Goal: Task Accomplishment & Management: Complete application form

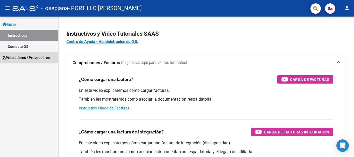
click at [26, 58] on span "Prestadores / Proveedores" at bounding box center [26, 58] width 47 height 6
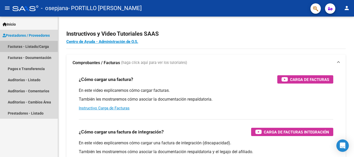
click at [20, 46] on link "Facturas - Listado/Carga" at bounding box center [29, 46] width 58 height 11
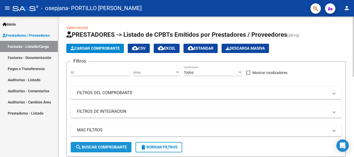
click at [119, 145] on button "search Buscar Comprobante" at bounding box center [101, 147] width 61 height 10
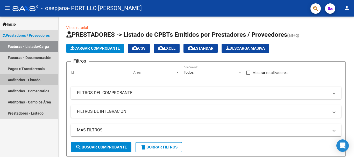
click at [27, 81] on link "Auditorías - Listado" at bounding box center [29, 79] width 58 height 11
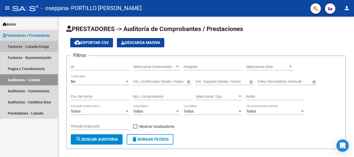
click at [29, 45] on link "Facturas - Listado/Carga" at bounding box center [29, 46] width 58 height 11
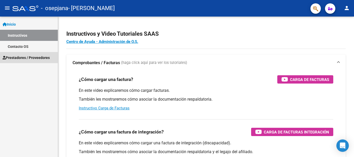
click at [49, 58] on span "Prestadores / Proveedores" at bounding box center [26, 58] width 47 height 6
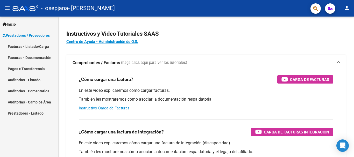
click at [21, 49] on link "Facturas - Listado/Carga" at bounding box center [29, 46] width 58 height 11
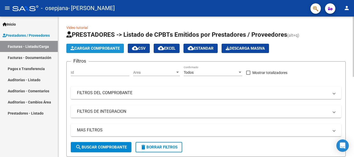
click at [83, 47] on span "Cargar Comprobante" at bounding box center [95, 48] width 49 height 5
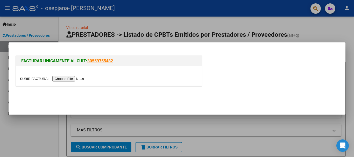
click at [69, 79] on input "file" at bounding box center [53, 78] width 66 height 5
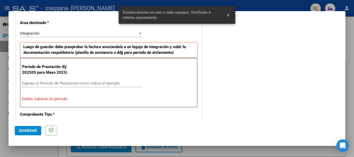
scroll to position [129, 0]
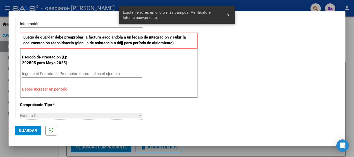
click at [29, 71] on div "Ingrese el Período de Prestación como indica el ejemplo" at bounding box center [82, 74] width 120 height 8
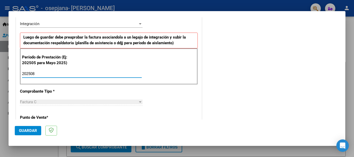
type input "202508"
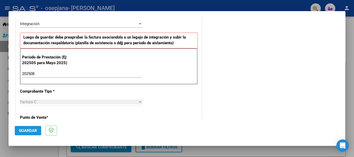
click at [34, 132] on span "Guardar" at bounding box center [28, 131] width 18 height 5
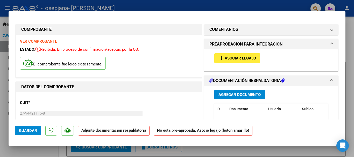
click at [233, 95] on span "Agregar Documento" at bounding box center [240, 95] width 42 height 5
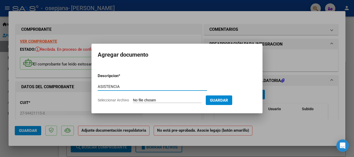
type input "ASISTENCIA"
click at [167, 98] on input "Seleccionar Archivo" at bounding box center [167, 100] width 69 height 5
type input "C:\fakepath\As8.[PERSON_NAME].pdf"
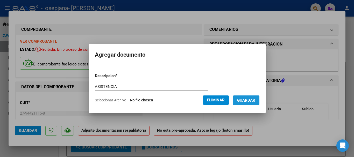
click at [247, 102] on span "Guardar" at bounding box center [246, 100] width 18 height 5
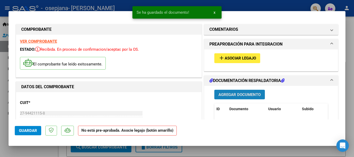
click at [240, 94] on span "Agregar Documento" at bounding box center [240, 95] width 42 height 5
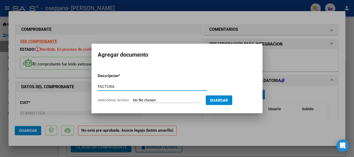
type input "FACTURA"
click at [158, 100] on input "Seleccionar Archivo" at bounding box center [167, 100] width 69 height 5
type input "C:\fakepath\F8. [PERSON_NAME].pdf"
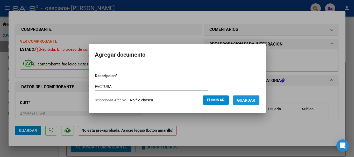
click at [251, 101] on span "Guardar" at bounding box center [246, 100] width 18 height 5
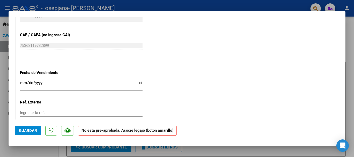
scroll to position [348, 0]
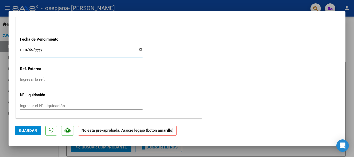
click at [141, 51] on input "Ingresar la fecha" at bounding box center [81, 51] width 123 height 8
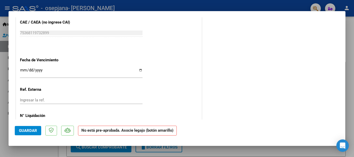
scroll to position [317, 0]
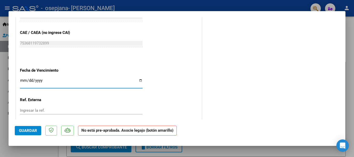
click at [137, 81] on input "Ingresar la fecha" at bounding box center [81, 83] width 123 height 8
type input "[DATE]"
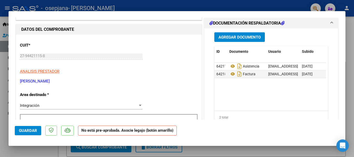
scroll to position [348, 0]
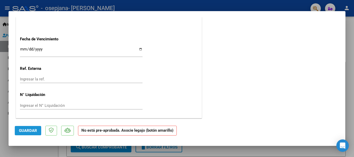
click at [23, 132] on span "Guardar" at bounding box center [28, 131] width 18 height 5
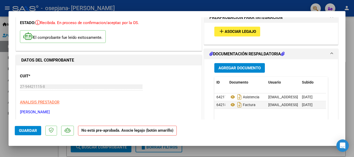
scroll to position [16, 0]
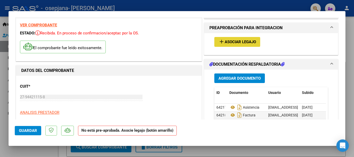
click at [250, 44] on span "Asociar Legajo" at bounding box center [240, 42] width 31 height 5
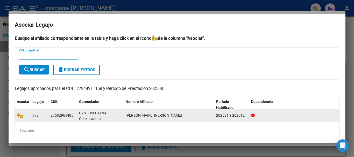
click at [46, 115] on div "973" at bounding box center [39, 116] width 14 height 6
click at [24, 119] on div at bounding box center [22, 116] width 11 height 6
click at [20, 120] on datatable-body-cell at bounding box center [23, 115] width 16 height 13
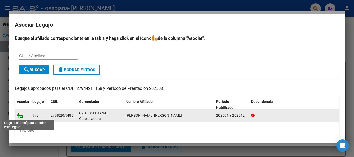
click at [22, 117] on icon at bounding box center [20, 116] width 6 height 6
